Goal: Task Accomplishment & Management: Complete application form

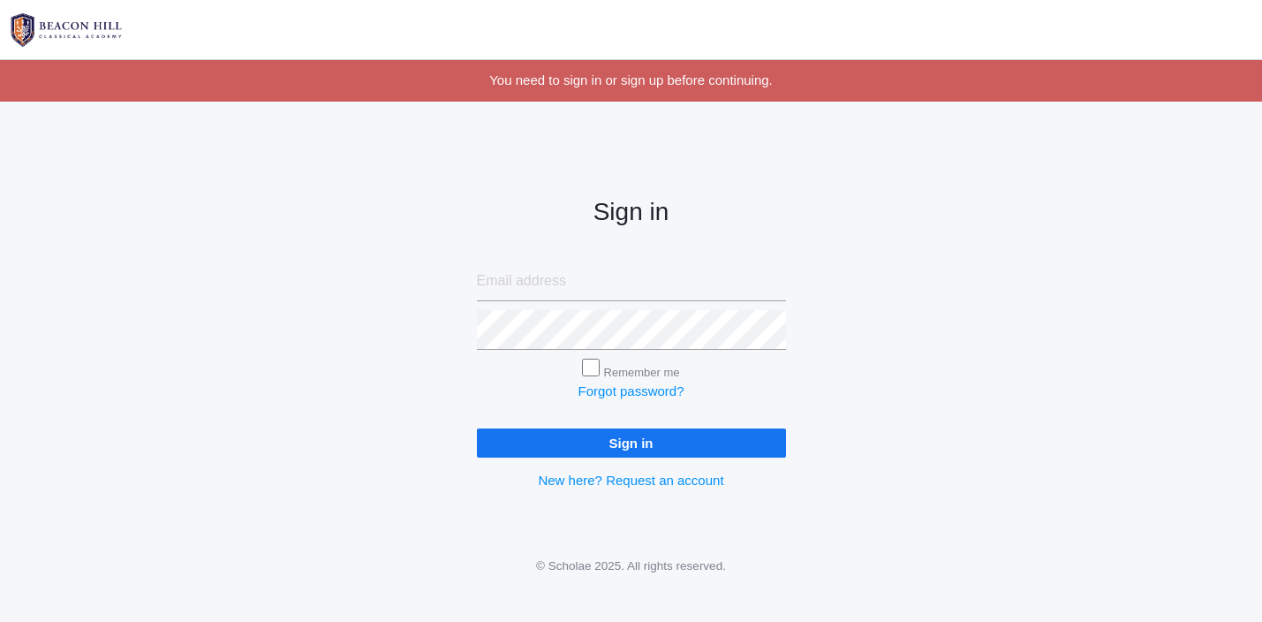
type input "jordyn@beaconhillclassical.org"
click at [611, 444] on input "Sign in" at bounding box center [631, 442] width 309 height 29
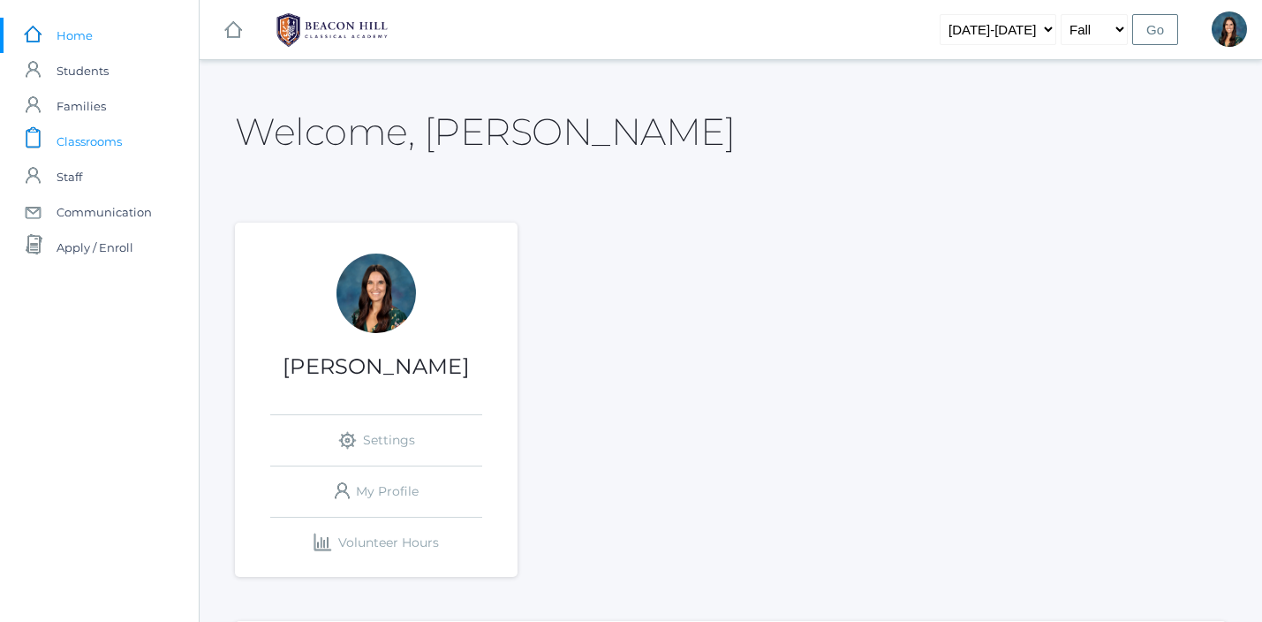
click at [133, 150] on link "icons/clipboard/plain Created with Sketch. Classrooms" at bounding box center [99, 141] width 199 height 35
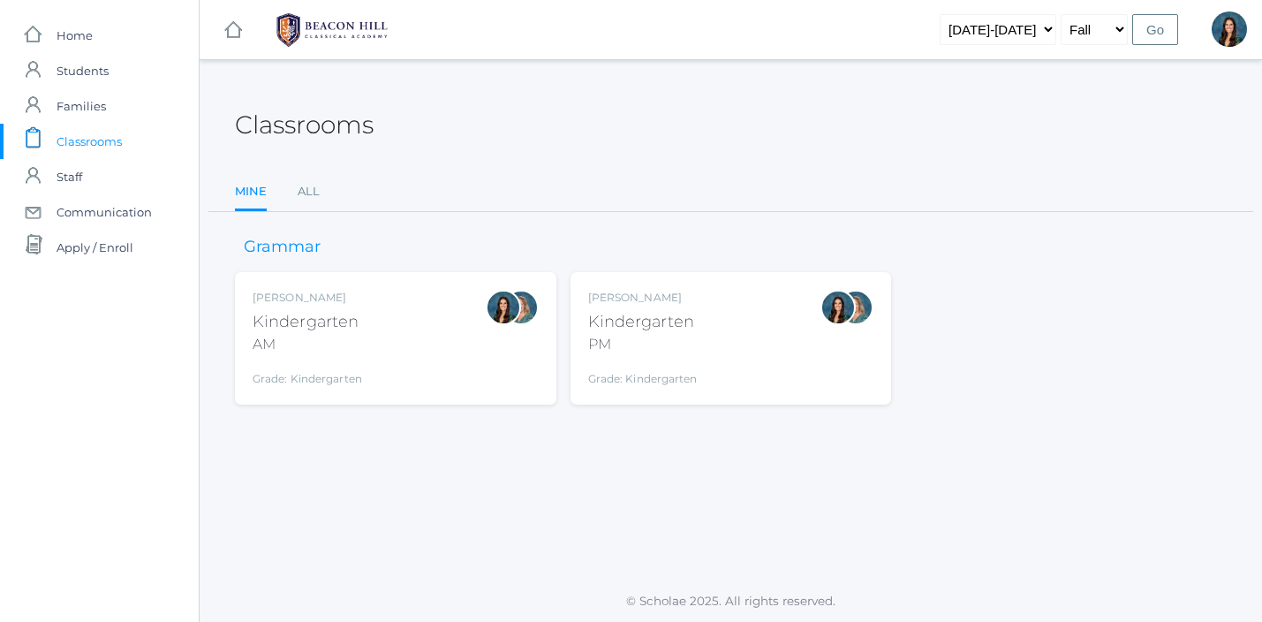
click at [403, 357] on div "Jordyn Dewey Kindergarten AM Grade: Kindergarten *KIND" at bounding box center [396, 338] width 286 height 97
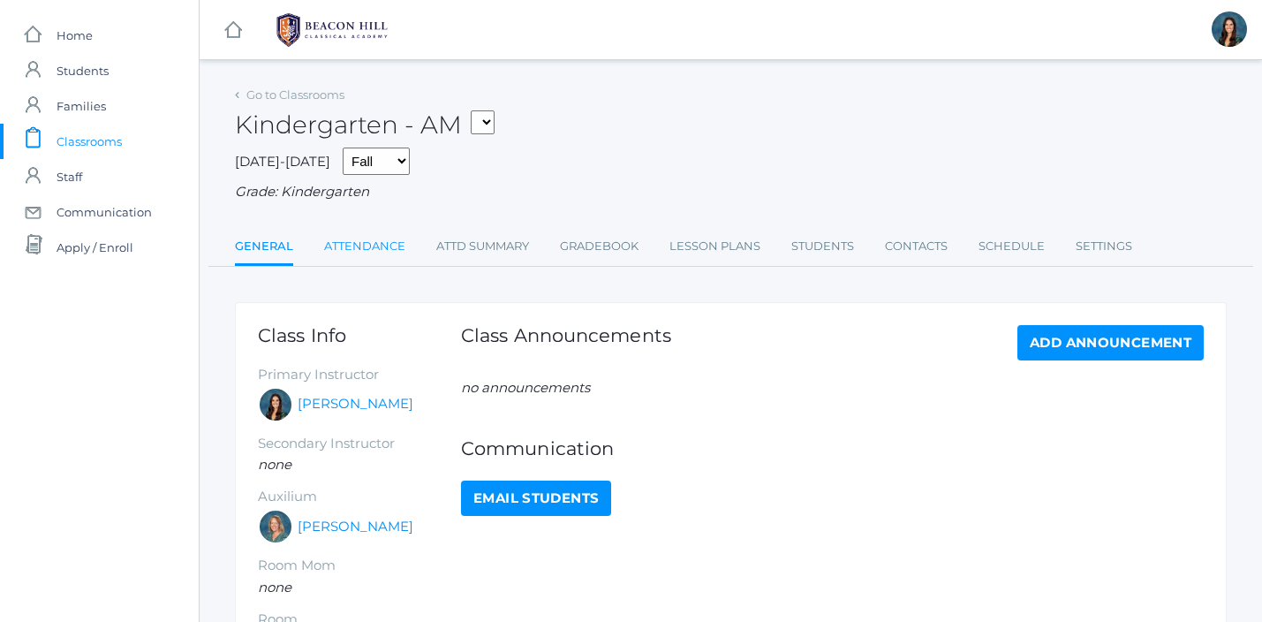
click at [374, 248] on link "Attendance" at bounding box center [364, 246] width 81 height 35
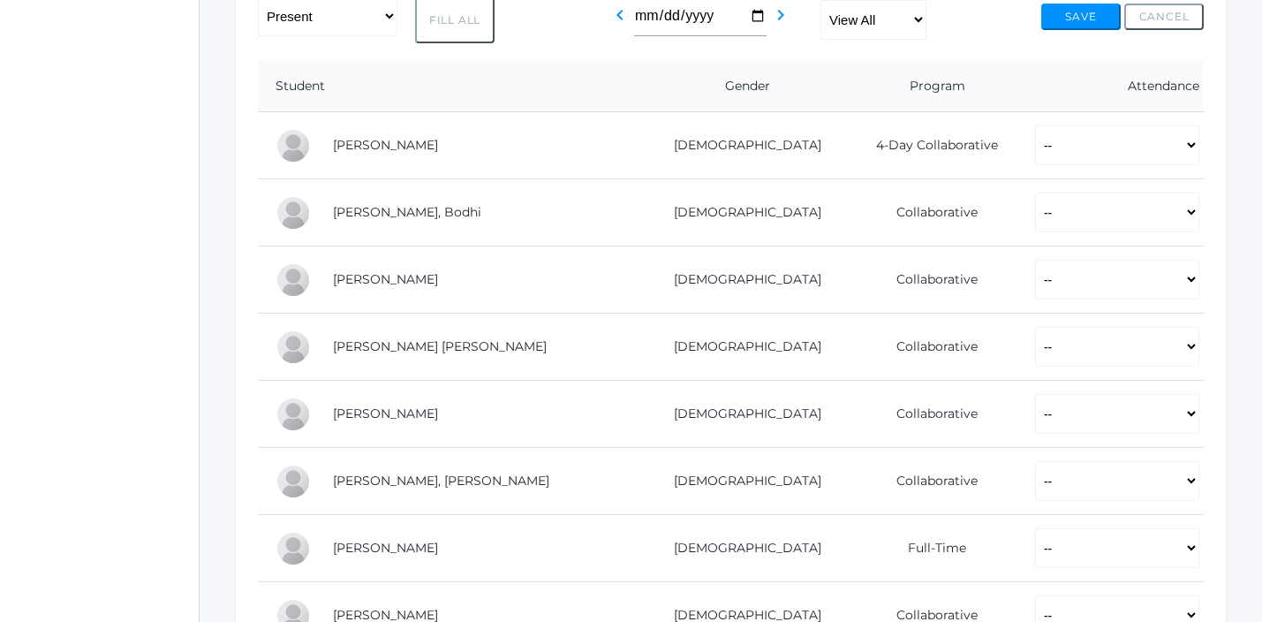
scroll to position [341, 0]
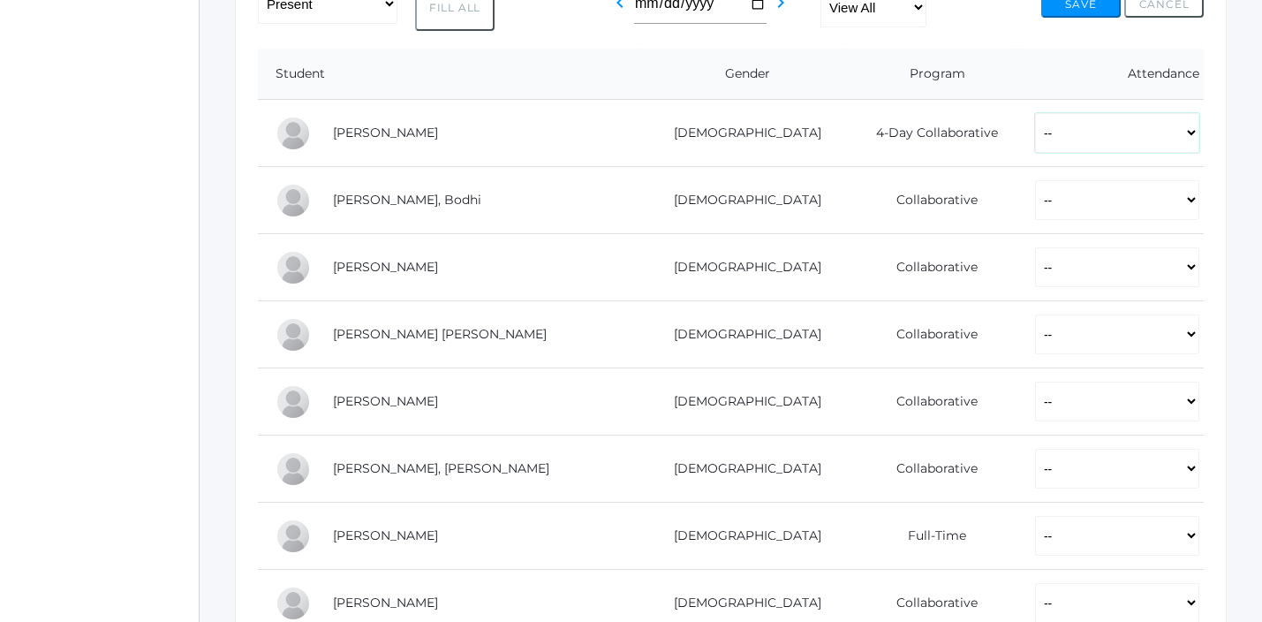
click at [1035, 135] on select "-- Present Present-At-Home Tardy Excused Tardy Unexcused Absent Excused Absent …" at bounding box center [1117, 133] width 164 height 40
select select "P"
click at [1035, 113] on select "-- Present Present-At-Home Tardy Excused Tardy Unexcused Absent Excused Absent …" at bounding box center [1117, 133] width 164 height 40
click at [1035, 186] on select "-- Present Present-At-Home Tardy Excused Tardy Unexcused Absent Excused Absent …" at bounding box center [1117, 200] width 164 height 40
select select "P"
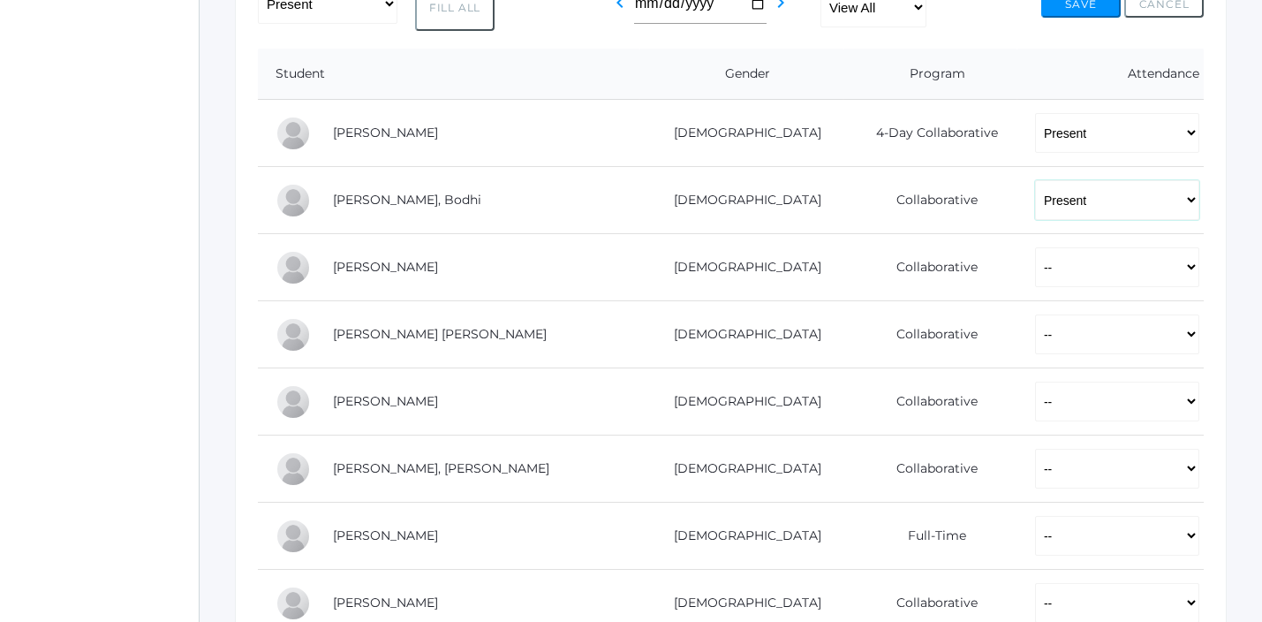
click at [1035, 180] on select "-- Present Present-At-Home Tardy Excused Tardy Unexcused Absent Excused Absent …" at bounding box center [1117, 200] width 164 height 40
click at [1035, 255] on select "-- Present Present-At-Home Tardy Excused Tardy Unexcused Absent Excused Absent …" at bounding box center [1117, 267] width 164 height 40
select select "P"
click at [1035, 247] on select "-- Present Present-At-Home Tardy Excused Tardy Unexcused Absent Excused Absent …" at bounding box center [1117, 267] width 164 height 40
click at [1035, 343] on select "-- Present Present-At-Home Tardy Excused Tardy Unexcused Absent Excused Absent …" at bounding box center [1117, 334] width 164 height 40
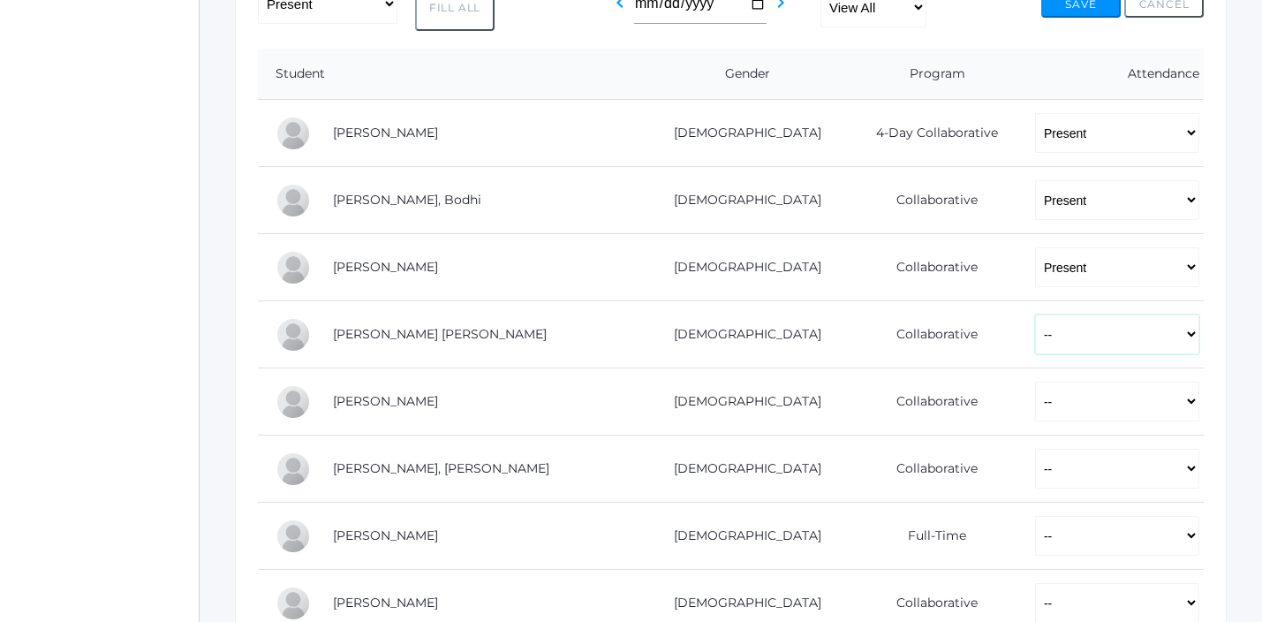
select select "P"
click at [1035, 314] on select "-- Present Present-At-Home Tardy Excused Tardy Unexcused Absent Excused Absent …" at bounding box center [1117, 334] width 164 height 40
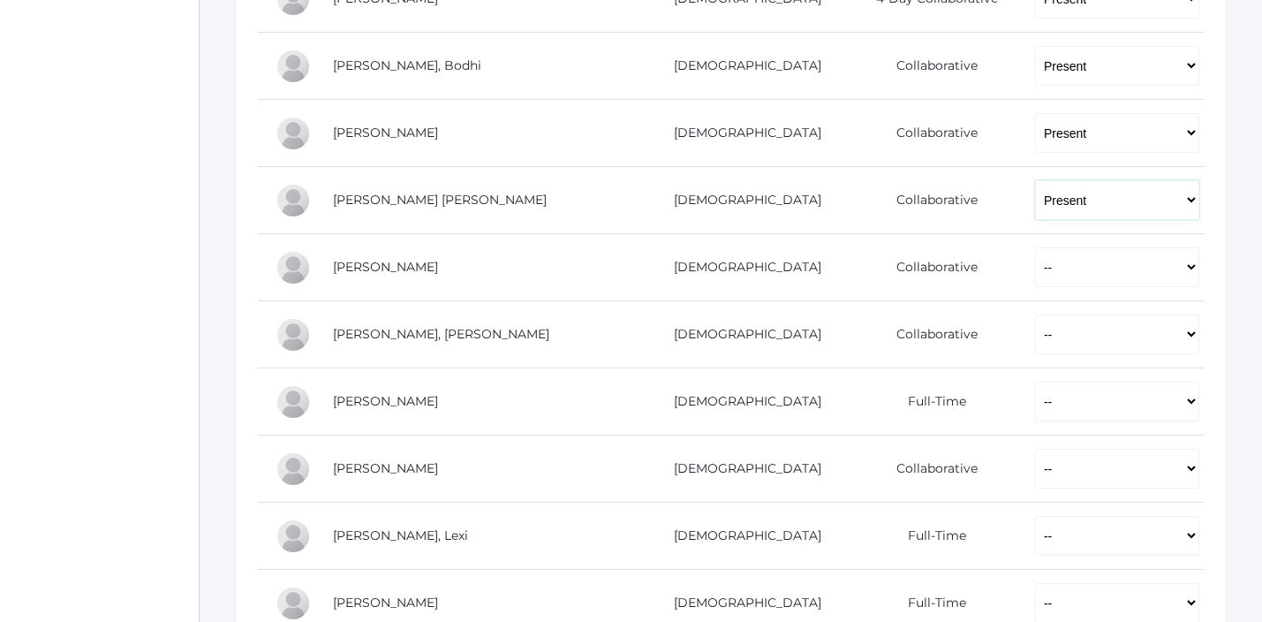
scroll to position [515, 0]
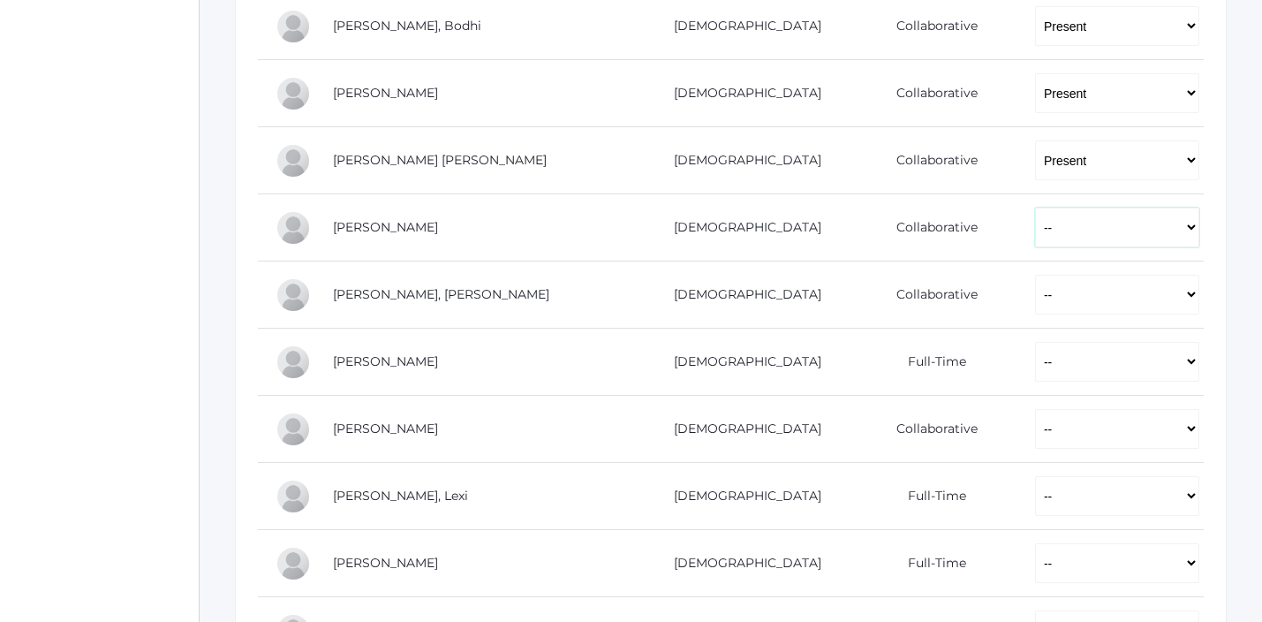
click at [1035, 229] on select "-- Present Present-At-Home Tardy Excused Tardy Unexcused Absent Excused Absent …" at bounding box center [1117, 228] width 164 height 40
select select "P"
click at [1035, 208] on select "-- Present Present-At-Home Tardy Excused Tardy Unexcused Absent Excused Absent …" at bounding box center [1117, 228] width 164 height 40
click at [1035, 296] on select "-- Present Present-At-Home Tardy Excused Tardy Unexcused Absent Excused Absent …" at bounding box center [1117, 295] width 164 height 40
select select "P"
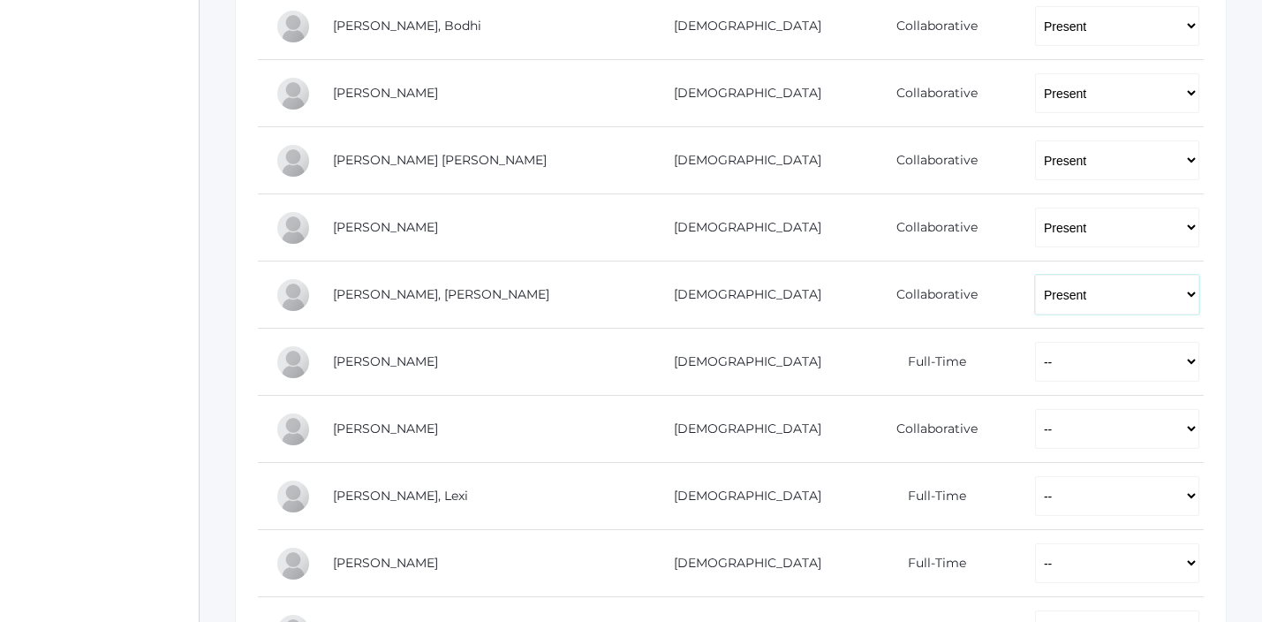
click at [1035, 275] on select "-- Present Present-At-Home Tardy Excused Tardy Unexcused Absent Excused Absent …" at bounding box center [1117, 295] width 164 height 40
click at [1035, 364] on select "-- Present Present-At-Home Tardy Excused Tardy Unexcused Absent Excused Absent …" at bounding box center [1117, 362] width 164 height 40
select select "P"
click at [1035, 342] on select "-- Present Present-At-Home Tardy Excused Tardy Unexcused Absent Excused Absent …" at bounding box center [1117, 362] width 164 height 40
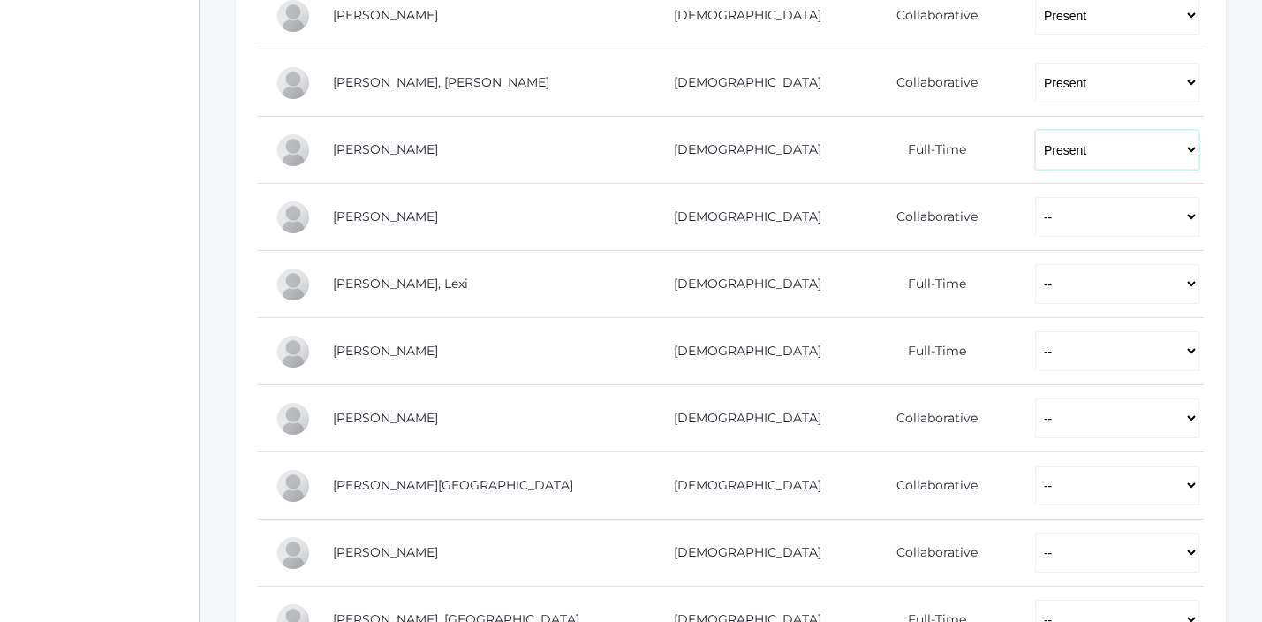
scroll to position [739, 0]
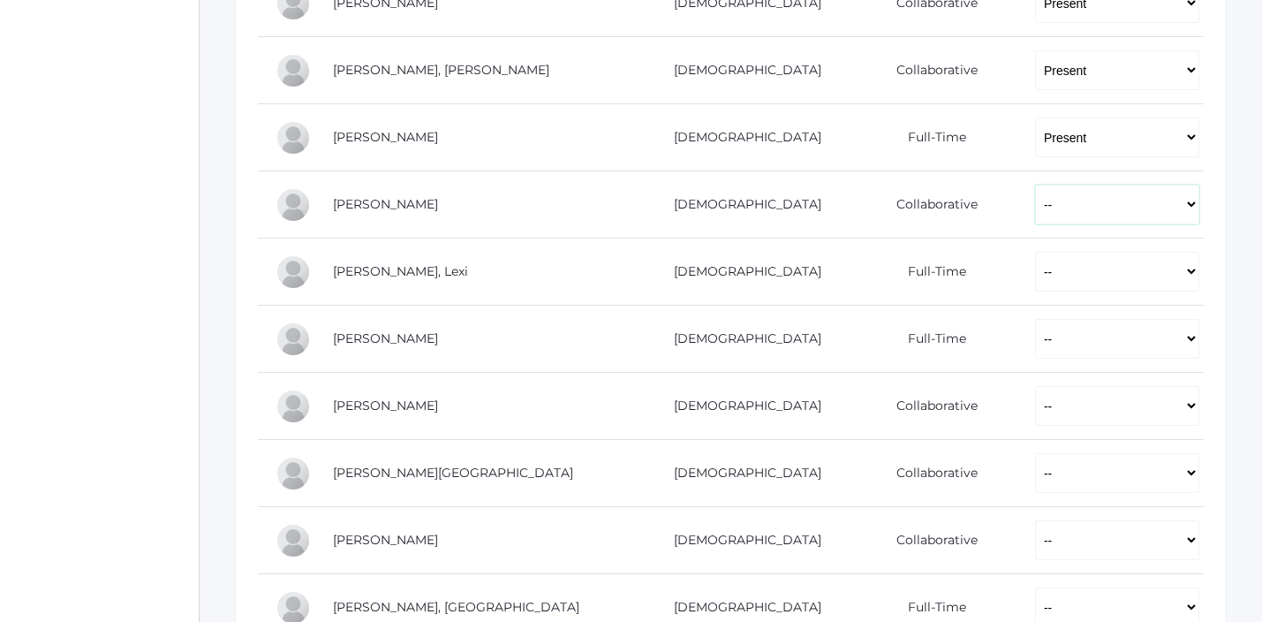
click at [1035, 216] on select "-- Present Present-At-Home Tardy Excused Tardy Unexcused Absent Excused Absent …" at bounding box center [1117, 205] width 164 height 40
select select "P"
click at [1035, 185] on select "-- Present Present-At-Home Tardy Excused Tardy Unexcused Absent Excused Absent …" at bounding box center [1117, 205] width 164 height 40
click at [1035, 279] on select "-- Present Present-At-Home Tardy Excused Tardy Unexcused Absent Excused Absent …" at bounding box center [1117, 272] width 164 height 40
select select "P"
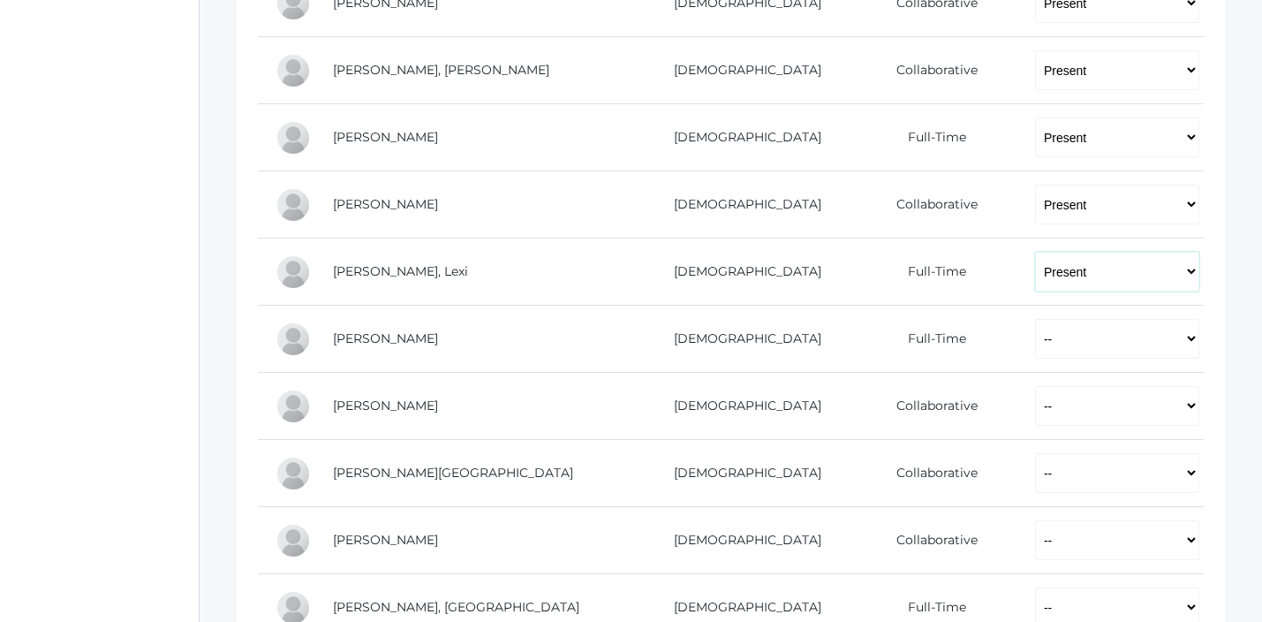
click at [1035, 252] on select "-- Present Present-At-Home Tardy Excused Tardy Unexcused Absent Excused Absent …" at bounding box center [1117, 272] width 164 height 40
click at [1035, 338] on select "-- Present Present-At-Home Tardy Excused Tardy Unexcused Absent Excused Absent …" at bounding box center [1117, 339] width 164 height 40
select select "P"
click at [1035, 319] on select "-- Present Present-At-Home Tardy Excused Tardy Unexcused Absent Excused Absent …" at bounding box center [1117, 339] width 164 height 40
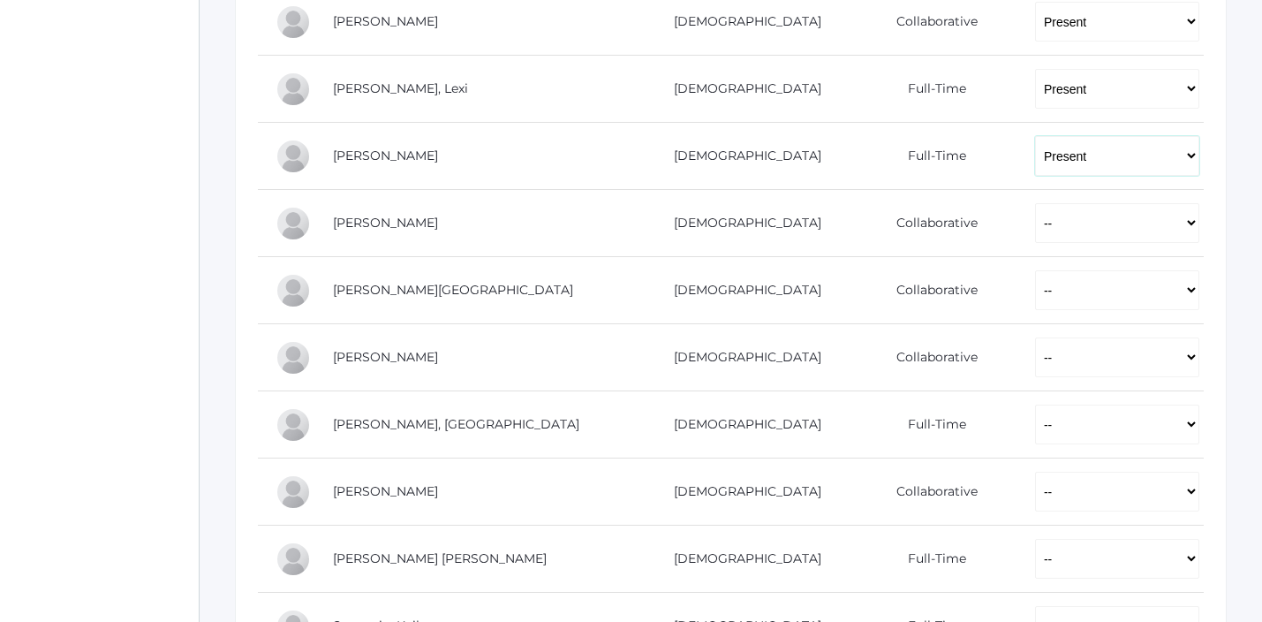
scroll to position [931, 0]
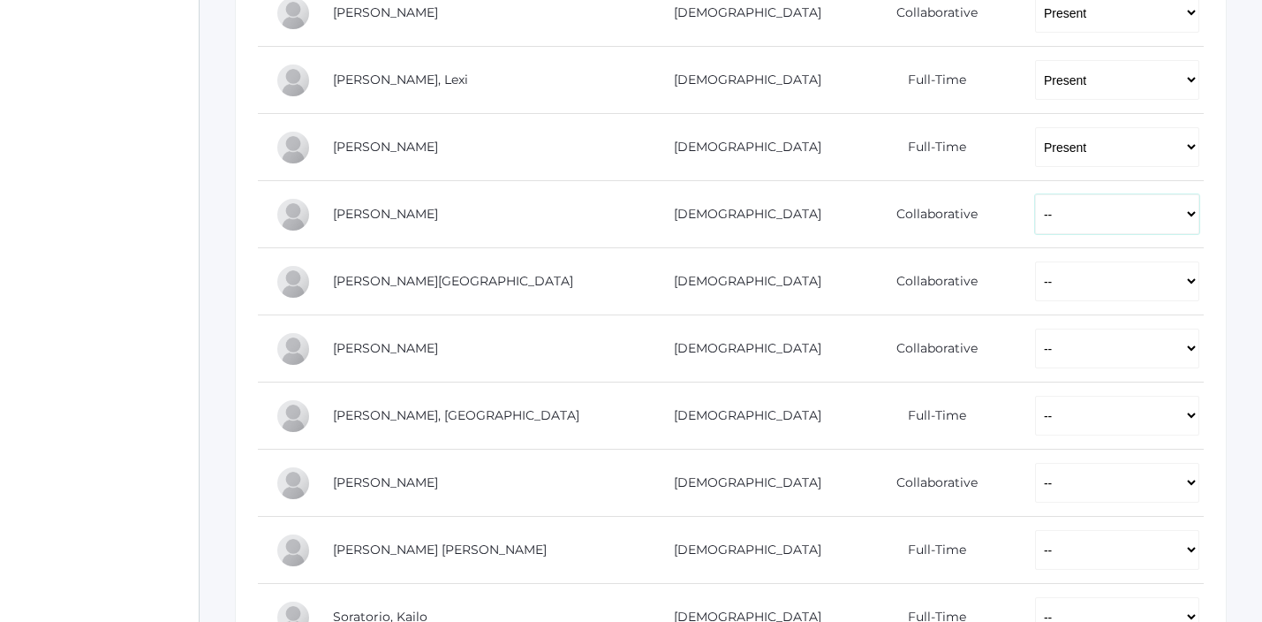
click at [1035, 226] on select "-- Present Present-At-Home Tardy Excused Tardy Unexcused Absent Excused Absent …" at bounding box center [1117, 214] width 164 height 40
select select "P"
click at [1035, 194] on select "-- Present Present-At-Home Tardy Excused Tardy Unexcused Absent Excused Absent …" at bounding box center [1117, 214] width 164 height 40
click at [1035, 275] on select "-- Present Present-At-Home Tardy Excused Tardy Unexcused Absent Excused Absent …" at bounding box center [1117, 281] width 164 height 40
select select "P"
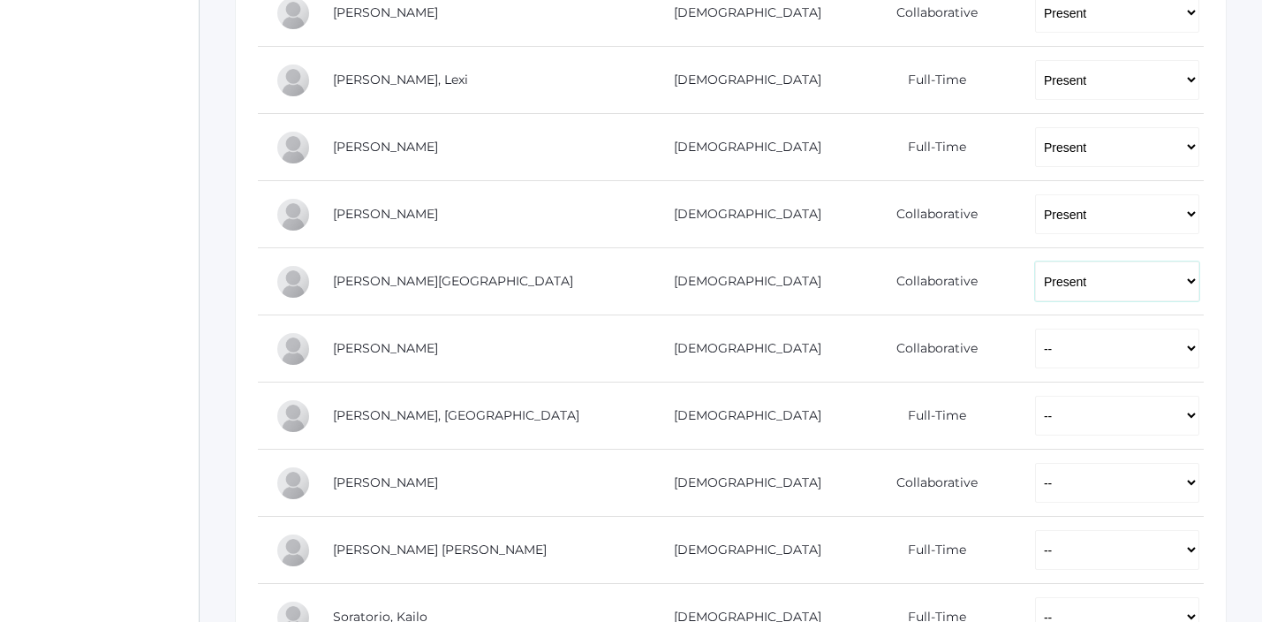
click at [1035, 261] on select "-- Present Present-At-Home Tardy Excused Tardy Unexcused Absent Excused Absent …" at bounding box center [1117, 281] width 164 height 40
click at [1035, 353] on select "-- Present Present-At-Home Tardy Excused Tardy Unexcused Absent Excused Absent …" at bounding box center [1117, 348] width 164 height 40
select select "P"
click at [1035, 328] on select "-- Present Present-At-Home Tardy Excused Tardy Unexcused Absent Excused Absent …" at bounding box center [1117, 348] width 164 height 40
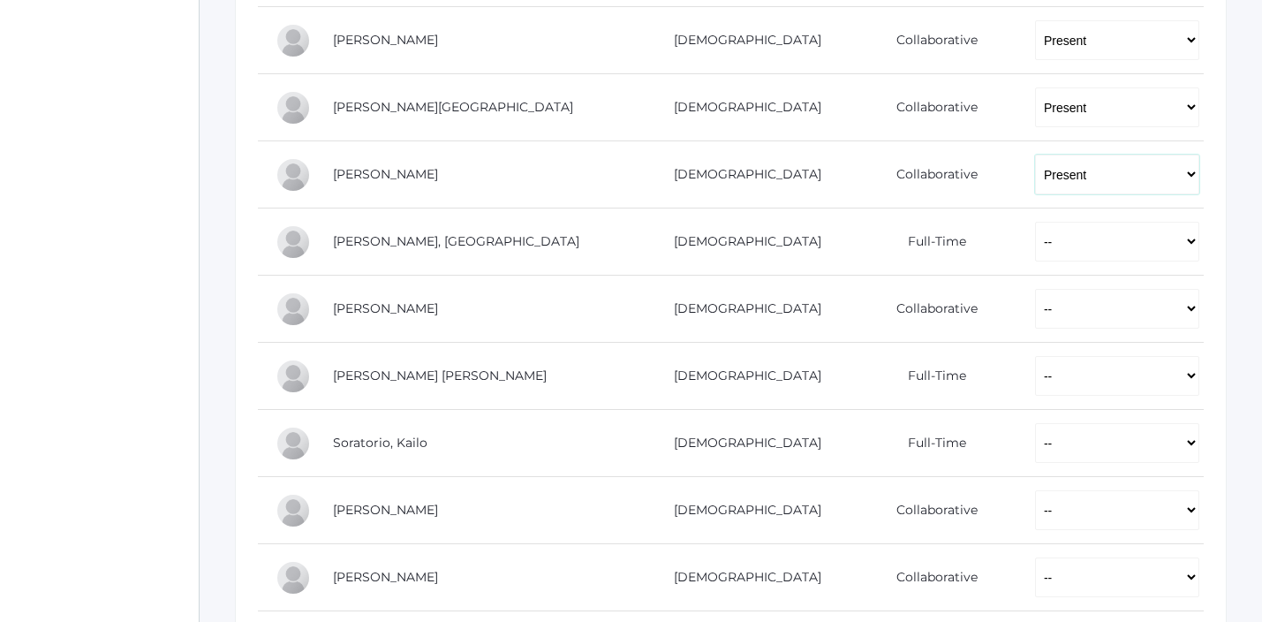
scroll to position [1135, 0]
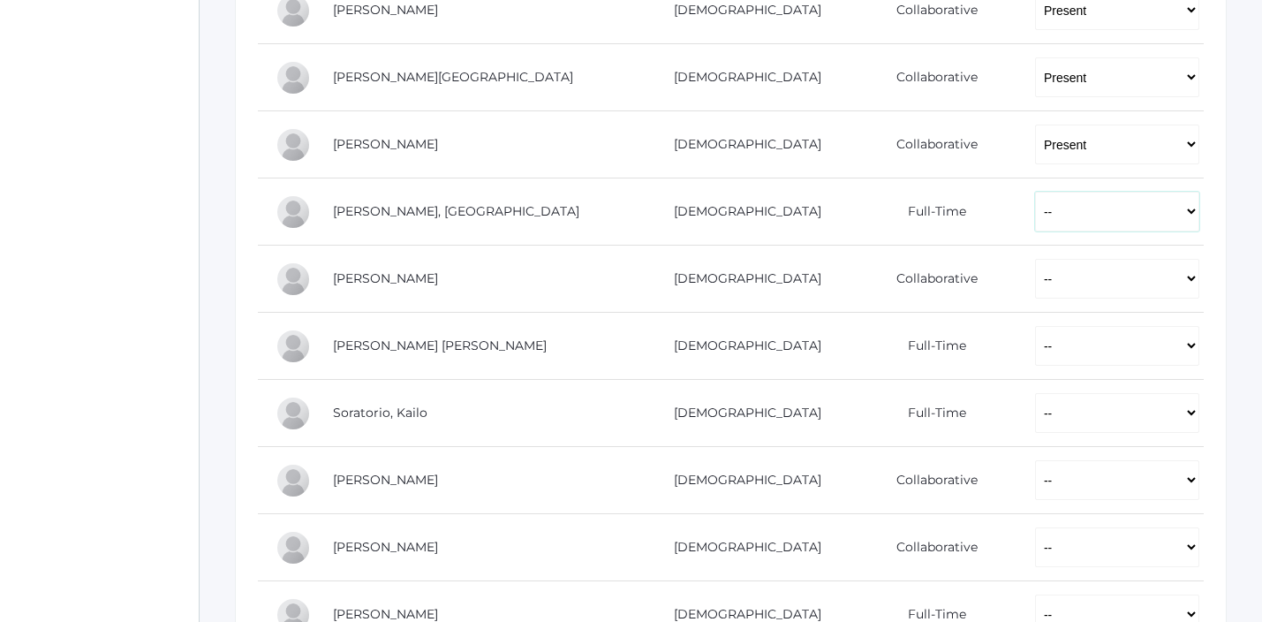
click at [1035, 222] on select "-- Present Present-At-Home Tardy Excused Tardy Unexcused Absent Excused Absent …" at bounding box center [1117, 212] width 164 height 40
select select "P"
click at [1035, 192] on select "-- Present Present-At-Home Tardy Excused Tardy Unexcused Absent Excused Absent …" at bounding box center [1117, 212] width 164 height 40
click at [1035, 275] on select "-- Present Present-At-Home Tardy Excused Tardy Unexcused Absent Excused Absent …" at bounding box center [1117, 279] width 164 height 40
select select "P"
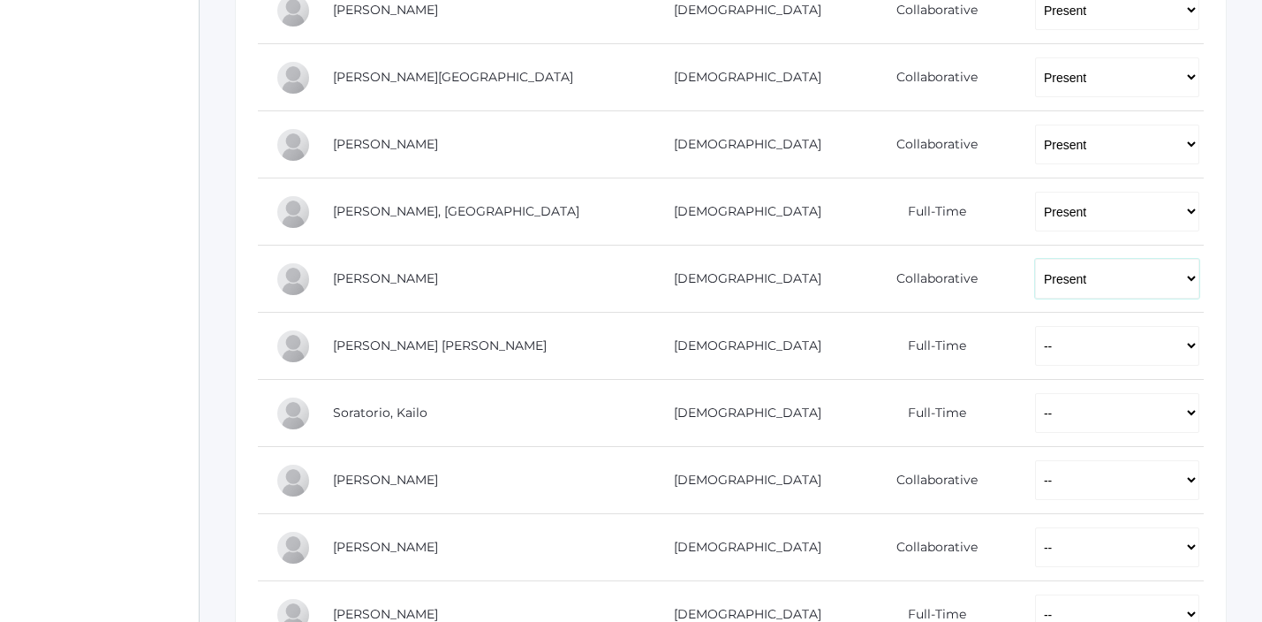
click at [1035, 259] on select "-- Present Present-At-Home Tardy Excused Tardy Unexcused Absent Excused Absent …" at bounding box center [1117, 279] width 164 height 40
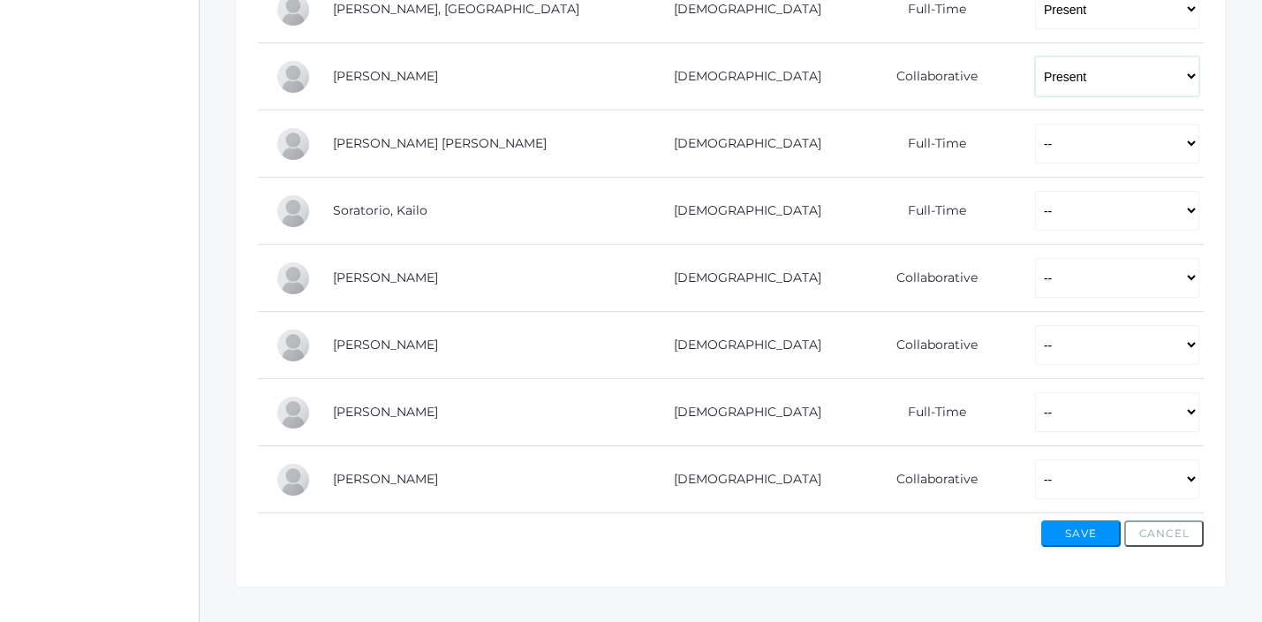
scroll to position [1340, 0]
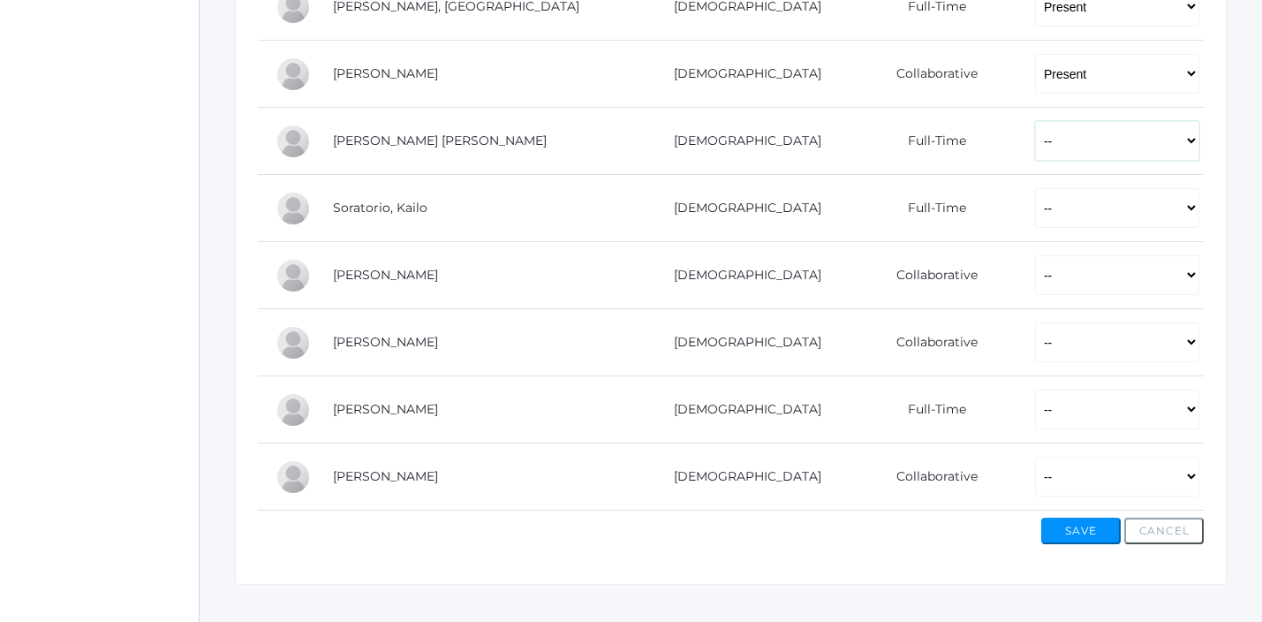
click at [1035, 136] on select "-- Present Present-At-Home Tardy Excused Tardy Unexcused Absent Excused Absent …" at bounding box center [1117, 141] width 164 height 40
select select "P"
click at [1035, 121] on select "-- Present Present-At-Home Tardy Excused Tardy Unexcused Absent Excused Absent …" at bounding box center [1117, 141] width 164 height 40
click at [1035, 200] on select "-- Present Present-At-Home Tardy Excused Tardy Unexcused Absent Excused Absent …" at bounding box center [1117, 208] width 164 height 40
select select "P"
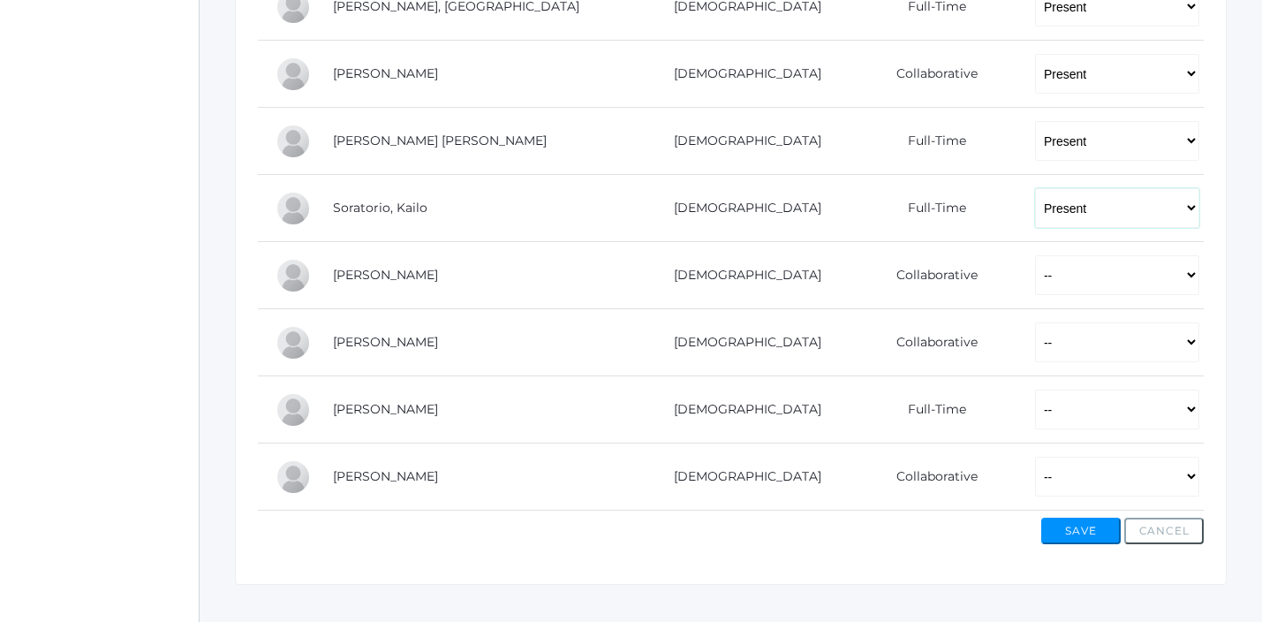
click at [1035, 188] on select "-- Present Present-At-Home Tardy Excused Tardy Unexcused Absent Excused Absent …" at bounding box center [1117, 208] width 164 height 40
click at [1035, 273] on select "-- Present Present-At-Home Tardy Excused Tardy Unexcused Absent Excused Absent …" at bounding box center [1117, 275] width 164 height 40
select select "PH"
click at [1035, 255] on select "-- Present Present-At-Home Tardy Excused Tardy Unexcused Absent Excused Absent …" at bounding box center [1117, 275] width 164 height 40
click at [1035, 334] on select "-- Present Present-At-Home Tardy Excused Tardy Unexcused Absent Excused Absent …" at bounding box center [1117, 342] width 164 height 40
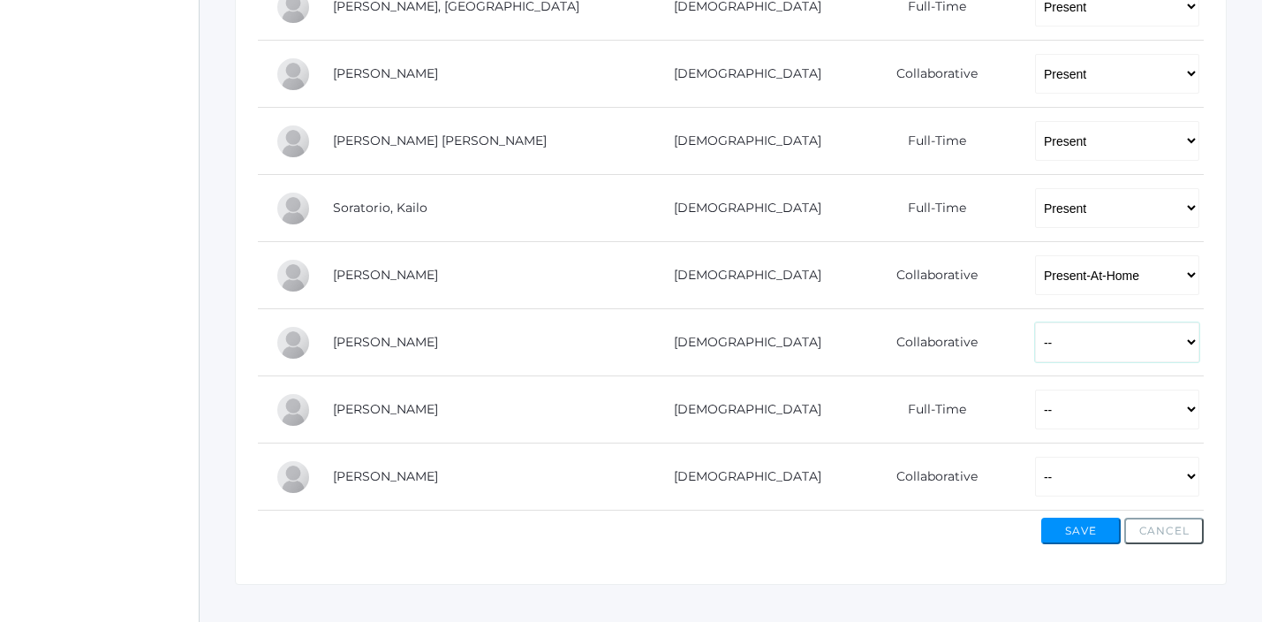
select select "P"
click at [1035, 322] on select "-- Present Present-At-Home Tardy Excused Tardy Unexcused Absent Excused Absent …" at bounding box center [1117, 342] width 164 height 40
click at [1035, 416] on select "-- Present Present-At-Home Tardy Excused Tardy Unexcused Absent Excused Absent …" at bounding box center [1117, 409] width 164 height 40
select select "P"
click at [1035, 389] on select "-- Present Present-At-Home Tardy Excused Tardy Unexcused Absent Excused Absent …" at bounding box center [1117, 409] width 164 height 40
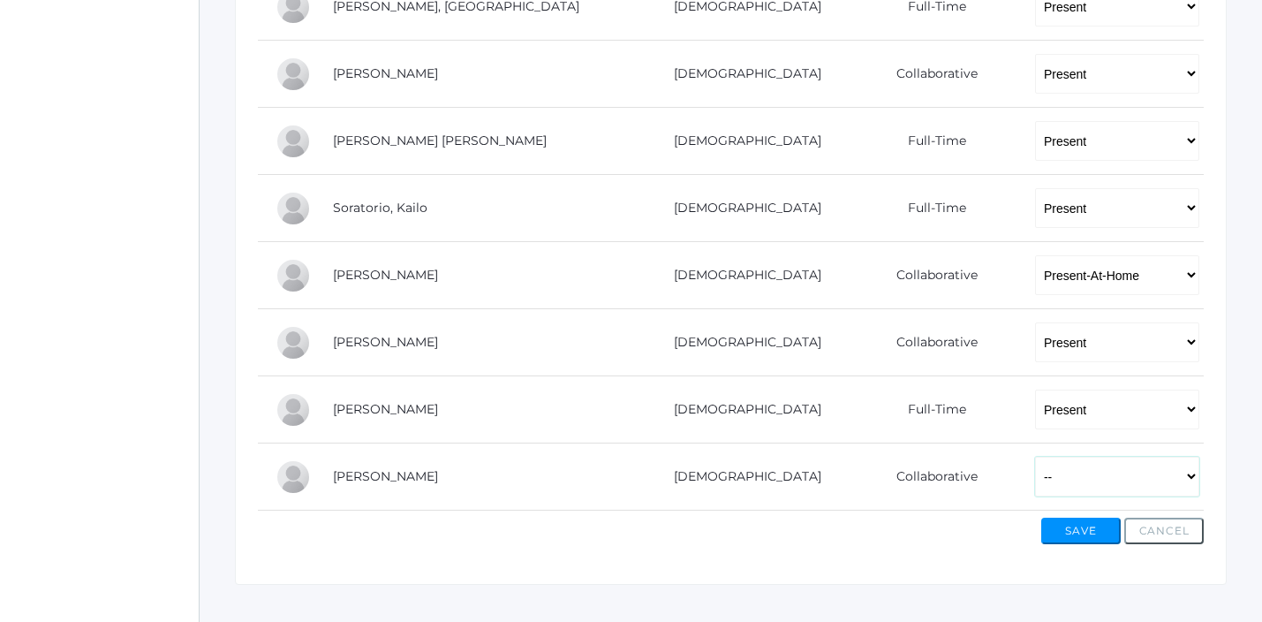
click at [1035, 482] on select "-- Present Present-At-Home Tardy Excused Tardy Unexcused Absent Excused Absent …" at bounding box center [1117, 477] width 164 height 40
select select "P"
click at [1035, 457] on select "-- Present Present-At-Home Tardy Excused Tardy Unexcused Absent Excused Absent …" at bounding box center [1117, 477] width 164 height 40
click at [1065, 531] on button "Save" at bounding box center [1080, 530] width 79 height 26
